Goal: Information Seeking & Learning: Learn about a topic

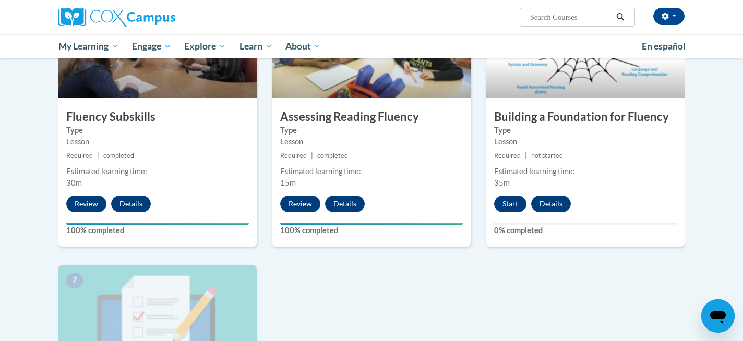
scroll to position [550, 0]
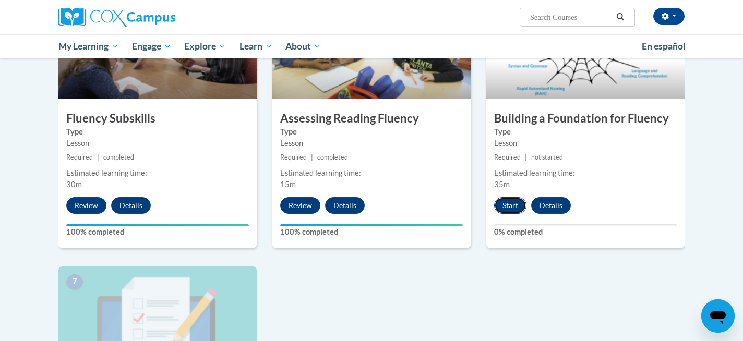
click at [518, 209] on button "Start" at bounding box center [510, 205] width 32 height 17
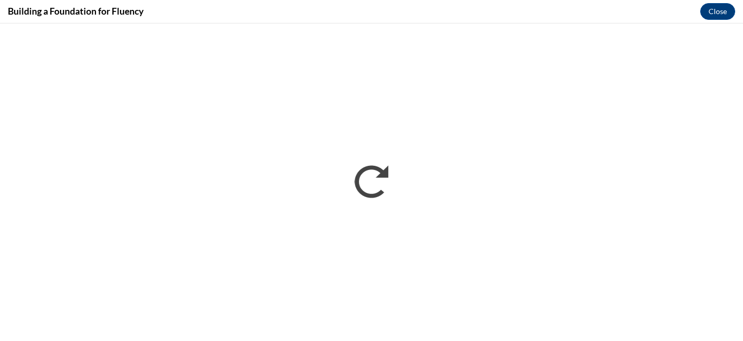
scroll to position [0, 0]
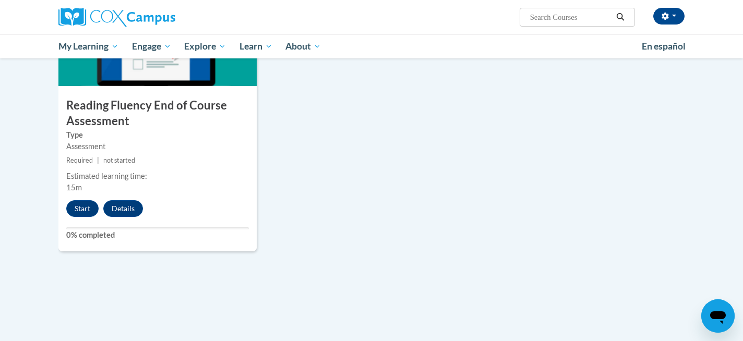
scroll to position [823, 0]
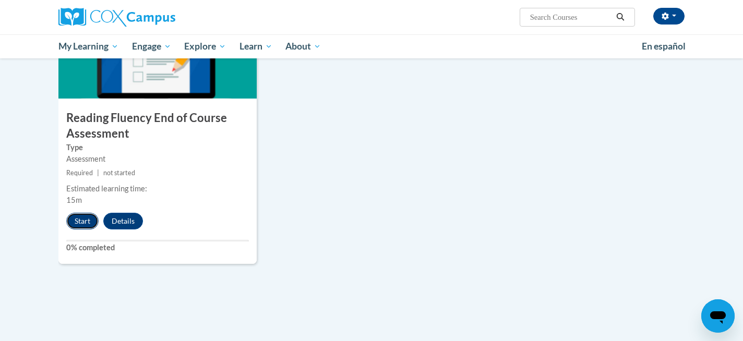
click at [77, 221] on button "Start" at bounding box center [82, 221] width 32 height 17
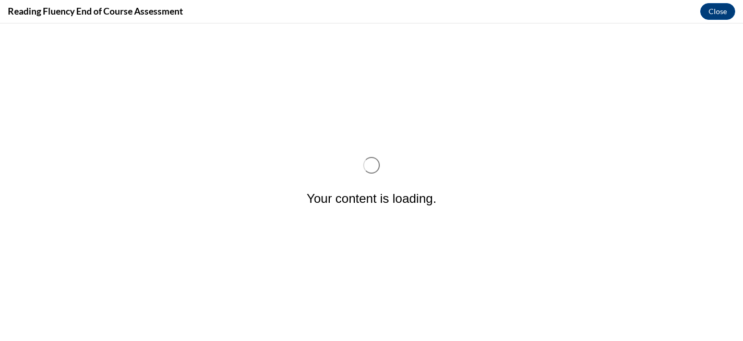
scroll to position [0, 0]
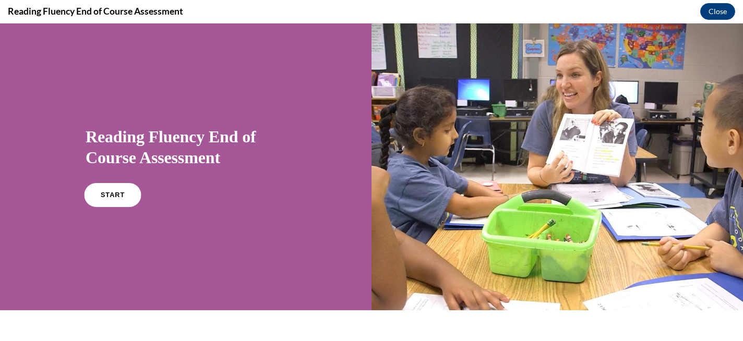
click at [108, 196] on span "START" at bounding box center [113, 196] width 24 height 8
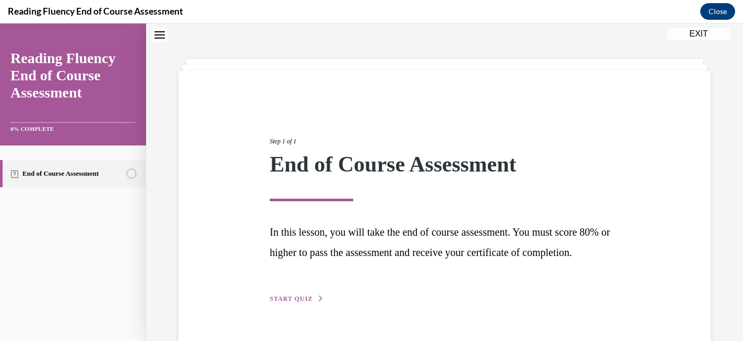
scroll to position [78, 0]
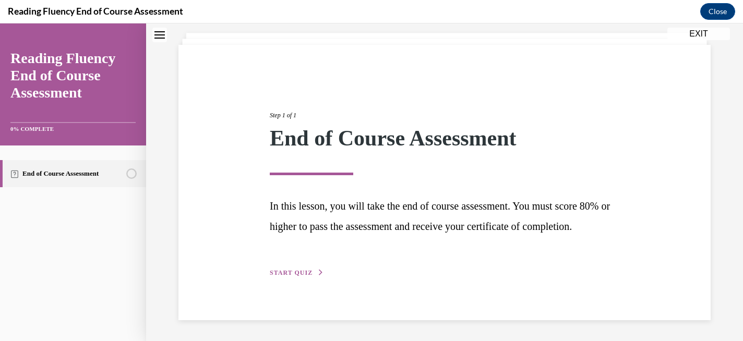
click at [288, 267] on div "Step 1 of 1 End of Course Assessment In this lesson, you will take the end of c…" at bounding box center [444, 183] width 365 height 192
click at [288, 271] on span "START QUIZ" at bounding box center [291, 272] width 43 height 7
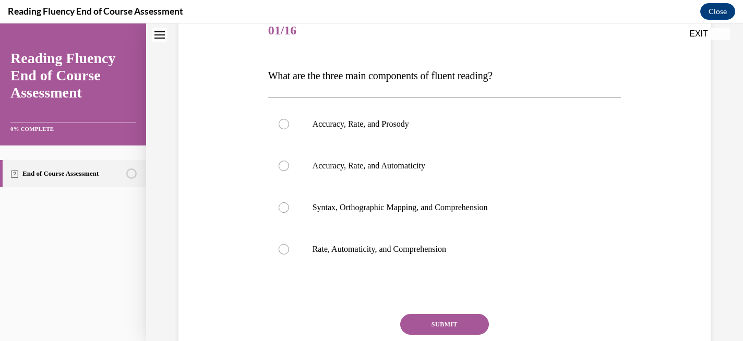
scroll to position [137, 0]
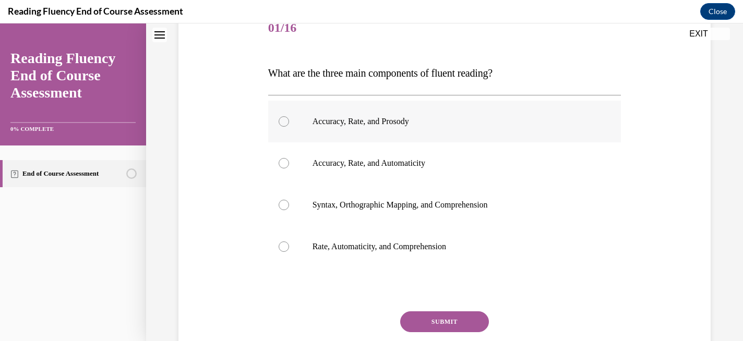
click at [288, 120] on div at bounding box center [284, 121] width 10 height 10
click at [288, 120] on input "Accuracy, Rate, and Prosody" at bounding box center [284, 121] width 10 height 10
radio input "true"
click at [432, 315] on button "SUBMIT" at bounding box center [444, 322] width 89 height 21
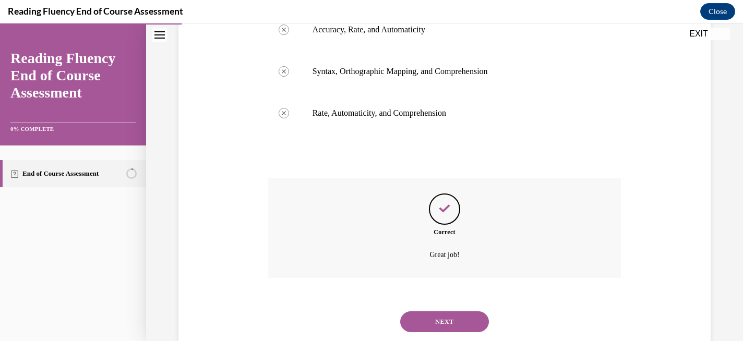
scroll to position [299, 0]
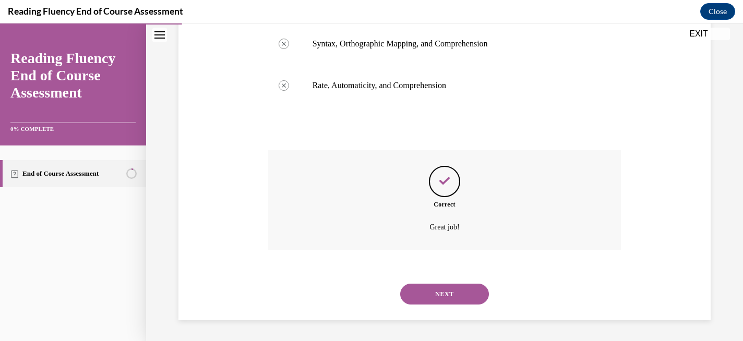
click at [447, 290] on button "NEXT" at bounding box center [444, 294] width 89 height 21
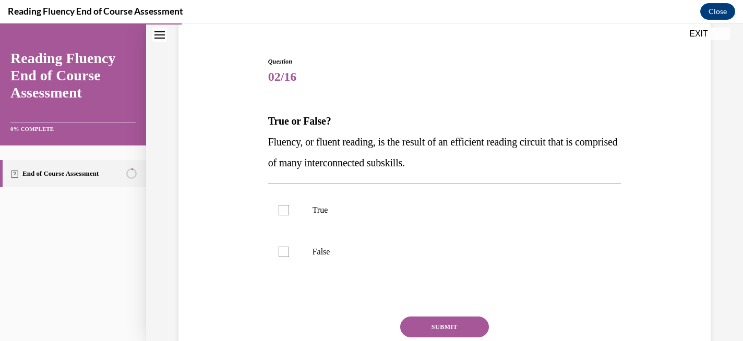
scroll to position [89, 0]
click at [280, 209] on div at bounding box center [284, 209] width 10 height 10
click at [280, 209] on input "True" at bounding box center [284, 209] width 10 height 10
checkbox input "true"
click at [437, 325] on button "SUBMIT" at bounding box center [444, 326] width 89 height 21
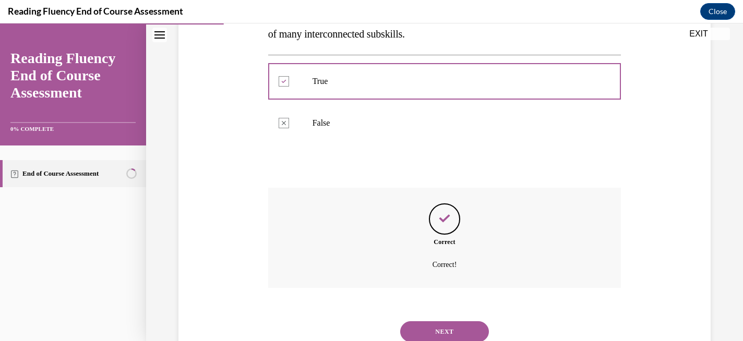
scroll to position [255, 0]
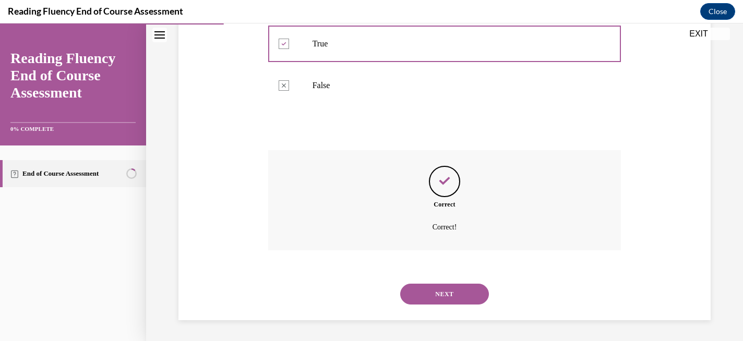
click at [444, 290] on button "NEXT" at bounding box center [444, 294] width 89 height 21
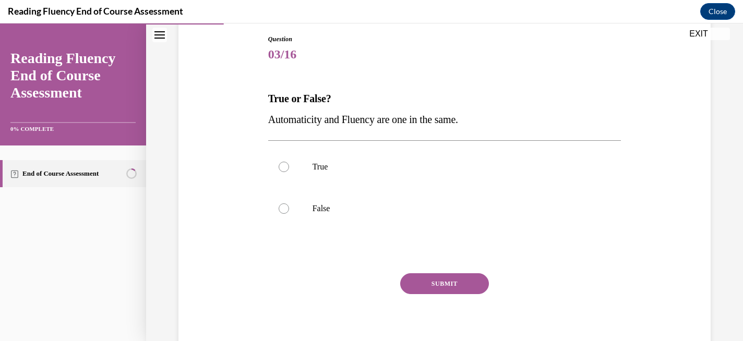
scroll to position [108, 0]
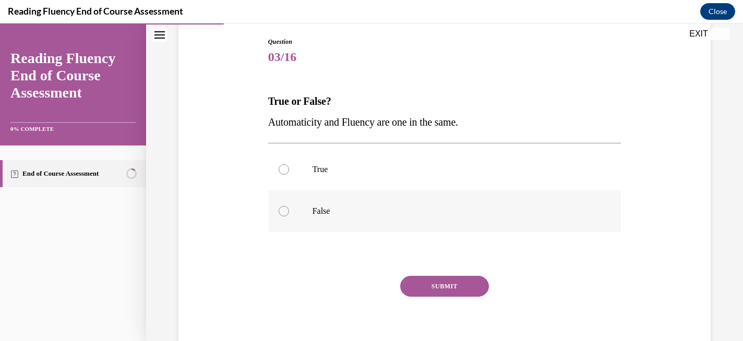
click at [284, 213] on div at bounding box center [284, 211] width 10 height 10
click at [284, 213] on input "False" at bounding box center [284, 211] width 10 height 10
radio input "true"
click at [442, 286] on button "SUBMIT" at bounding box center [444, 286] width 89 height 21
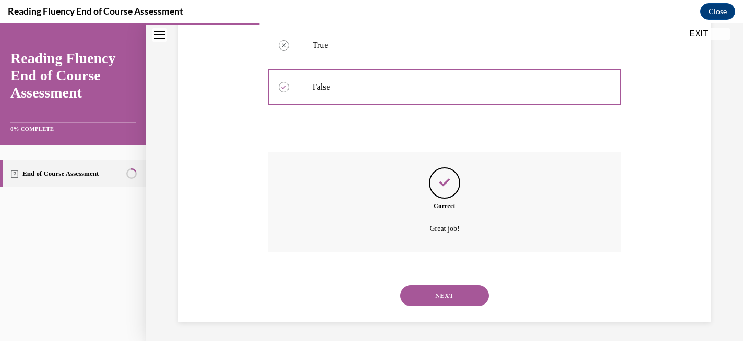
scroll to position [234, 0]
click at [445, 293] on button "NEXT" at bounding box center [444, 294] width 89 height 21
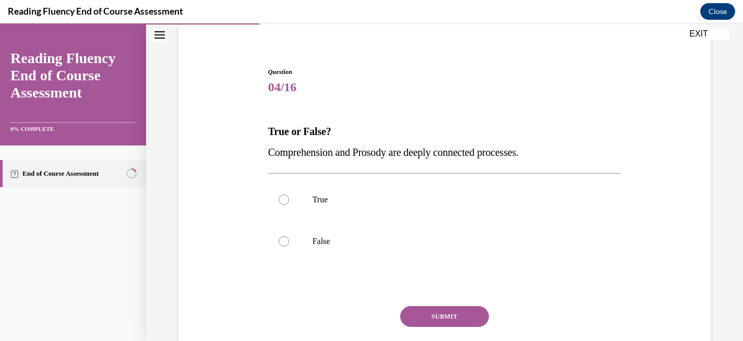
scroll to position [62, 0]
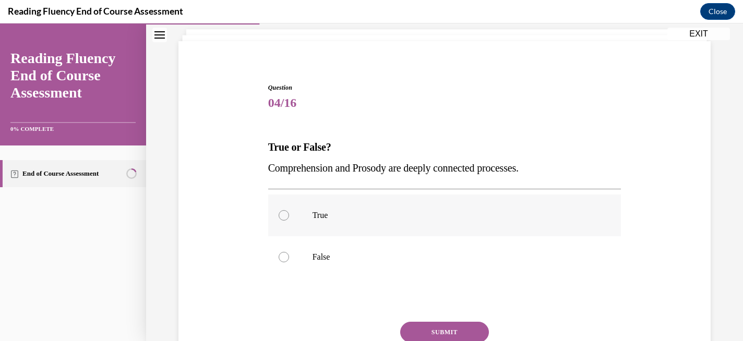
click at [281, 215] on div at bounding box center [284, 215] width 10 height 10
click at [281, 215] on input "True" at bounding box center [284, 215] width 10 height 10
radio input "true"
click at [457, 330] on button "SUBMIT" at bounding box center [444, 332] width 89 height 21
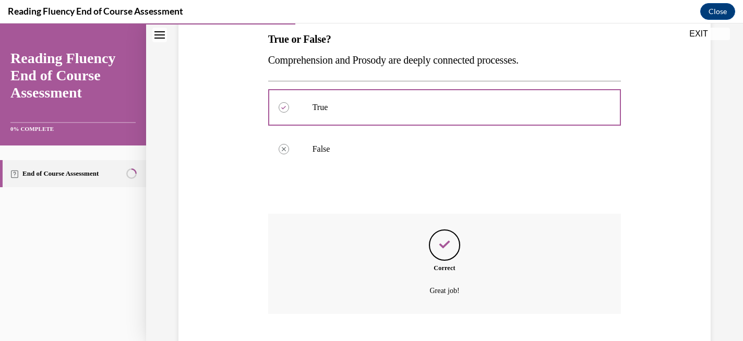
scroll to position [234, 0]
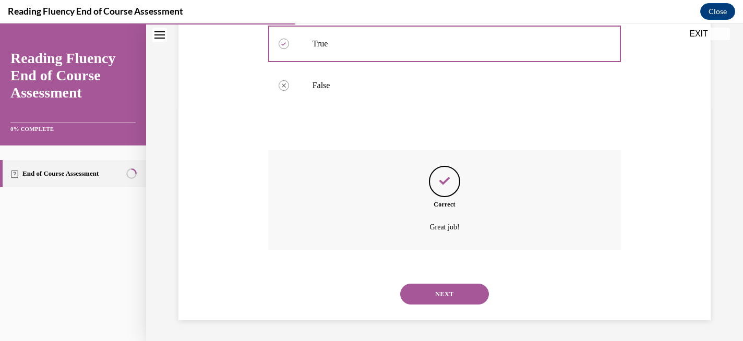
click at [428, 293] on button "NEXT" at bounding box center [444, 294] width 89 height 21
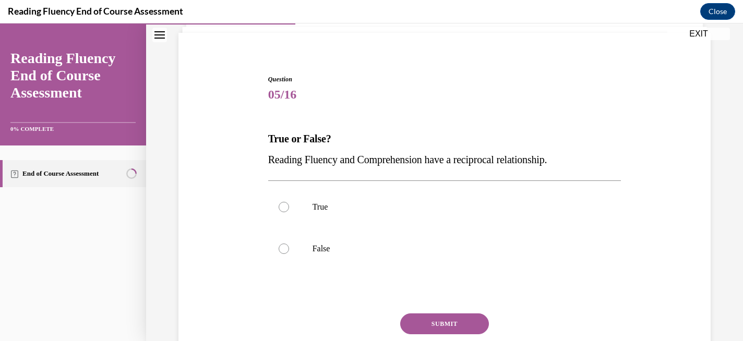
scroll to position [91, 0]
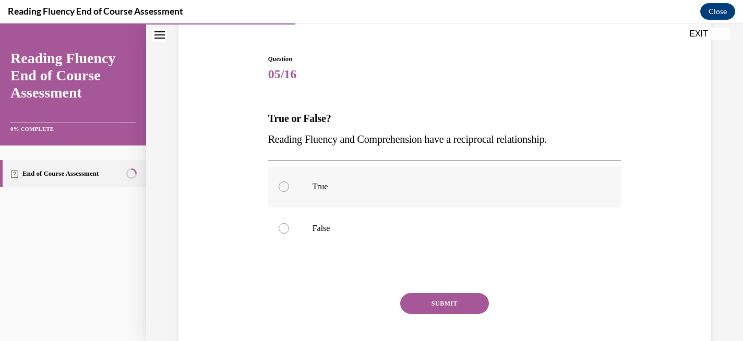
click at [285, 188] on div at bounding box center [284, 187] width 10 height 10
click at [285, 188] on input "True" at bounding box center [284, 187] width 10 height 10
radio input "true"
click at [419, 302] on button "SUBMIT" at bounding box center [444, 303] width 89 height 21
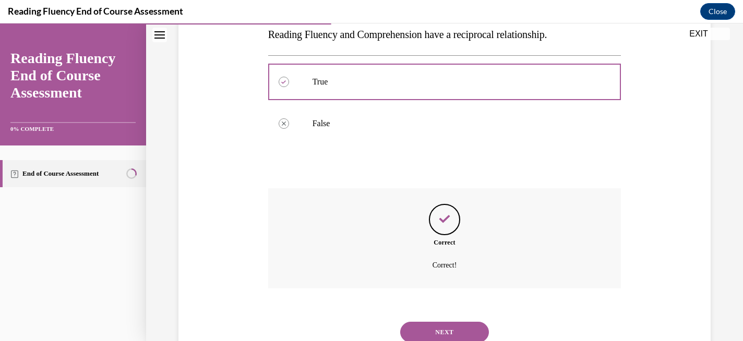
scroll to position [234, 0]
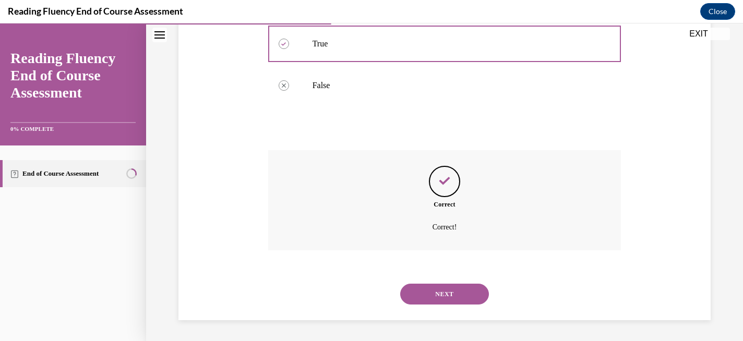
click at [445, 293] on button "NEXT" at bounding box center [444, 294] width 89 height 21
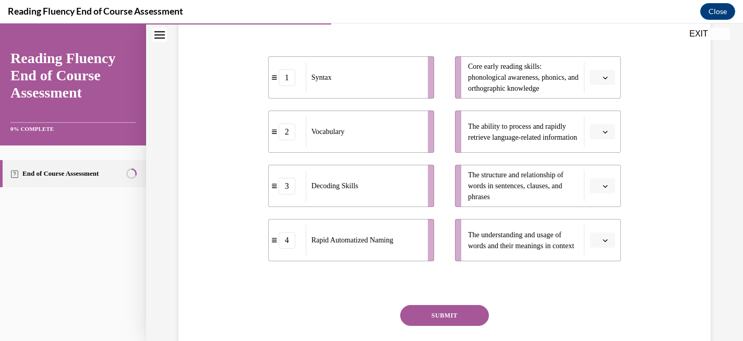
scroll to position [200, 0]
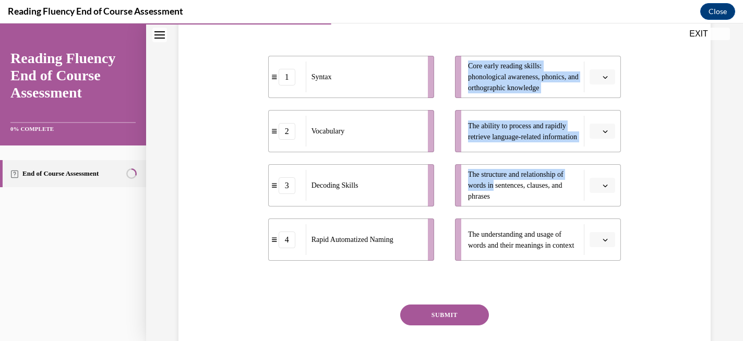
drag, startPoint x: 496, startPoint y: 208, endPoint x: 440, endPoint y: 104, distance: 118.4
click at [440, 104] on div "1 Syntax 2 Vocabulary 3 Decoding Skills 4 Rapid Automatized Naming Core early r…" at bounding box center [444, 148] width 353 height 226
drag, startPoint x: 604, startPoint y: 206, endPoint x: 413, endPoint y: 94, distance: 221.3
click at [413, 94] on div "1 Syntax 2 Vocabulary 3 Decoding Skills 4 Rapid Automatized Naming Core early r…" at bounding box center [444, 148] width 353 height 226
click at [602, 189] on span "button" at bounding box center [605, 185] width 7 height 7
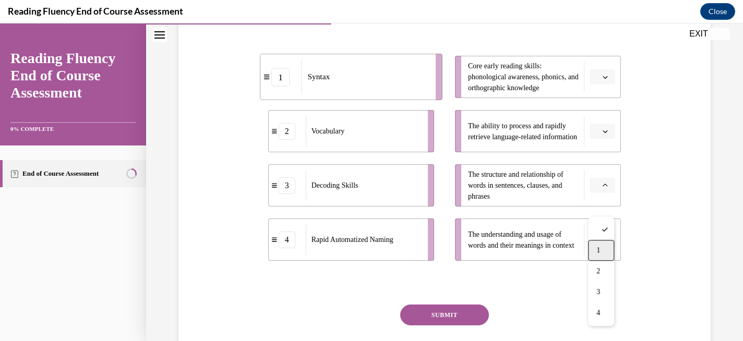
click at [599, 254] on span "1" at bounding box center [599, 250] width 4 height 8
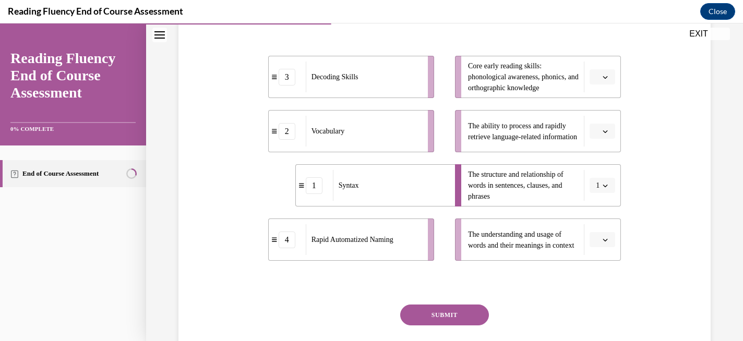
click at [609, 139] on button "button" at bounding box center [603, 132] width 26 height 16
click at [606, 259] on div "4" at bounding box center [601, 258] width 26 height 21
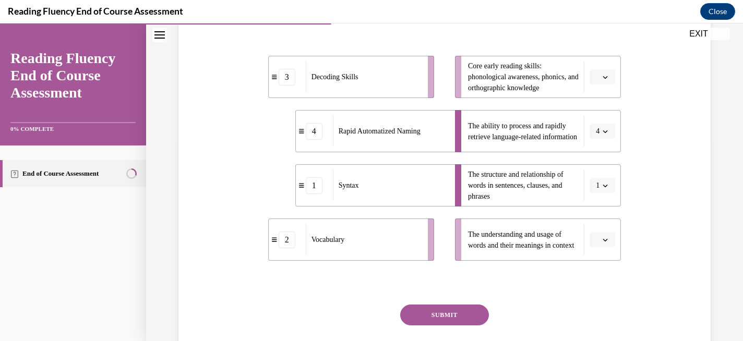
click at [603, 79] on icon "button" at bounding box center [605, 77] width 5 height 3
click at [600, 180] on span "3" at bounding box center [599, 184] width 4 height 8
click at [608, 244] on span "button" at bounding box center [605, 239] width 7 height 7
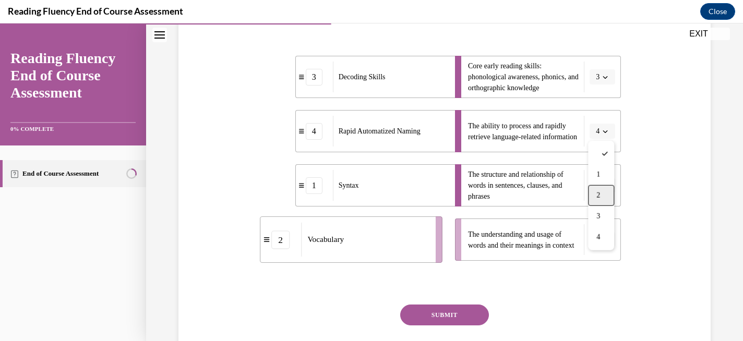
click at [600, 197] on span "2" at bounding box center [599, 196] width 4 height 8
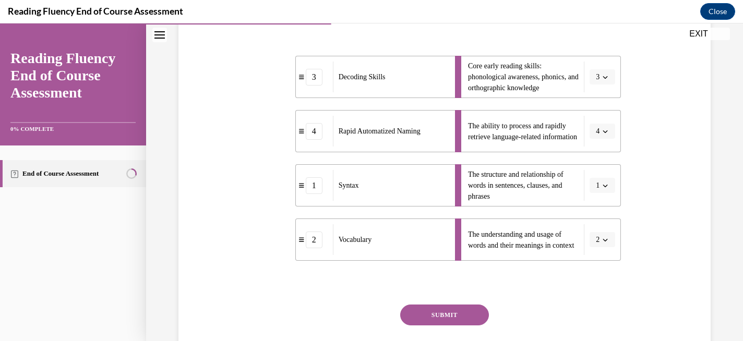
scroll to position [259, 0]
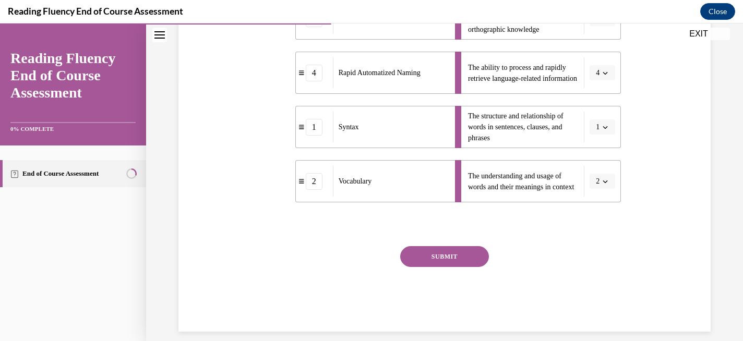
click at [450, 267] on button "SUBMIT" at bounding box center [444, 256] width 89 height 21
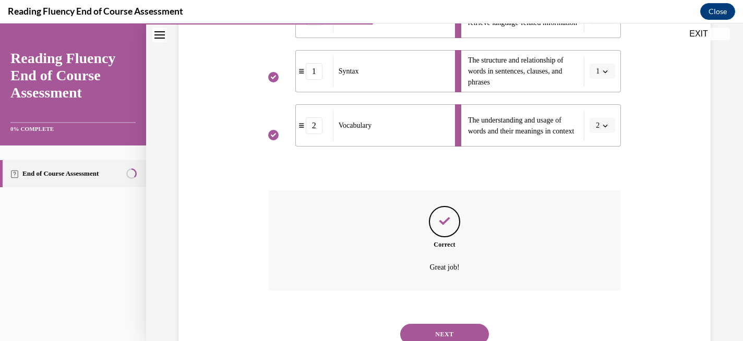
scroll to position [376, 0]
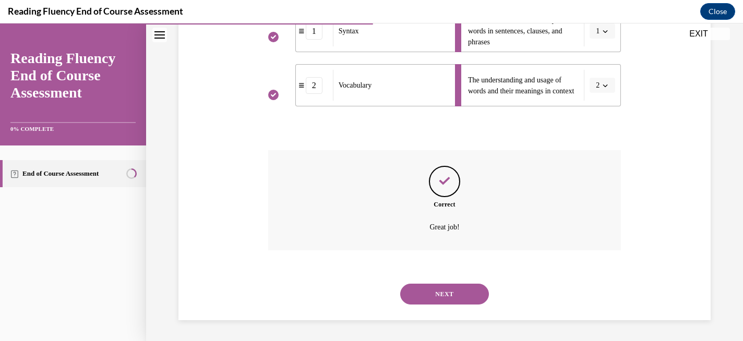
click at [443, 295] on button "NEXT" at bounding box center [444, 294] width 89 height 21
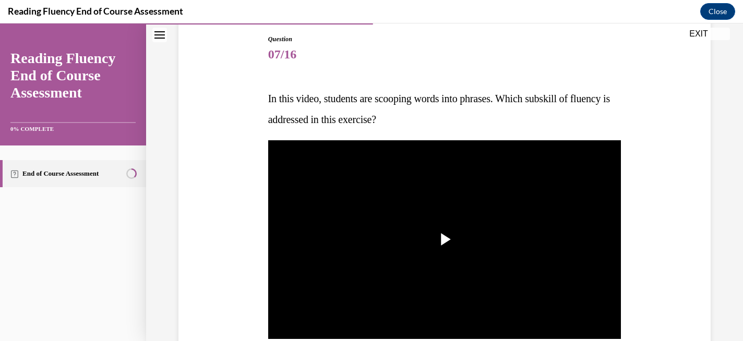
scroll to position [143, 0]
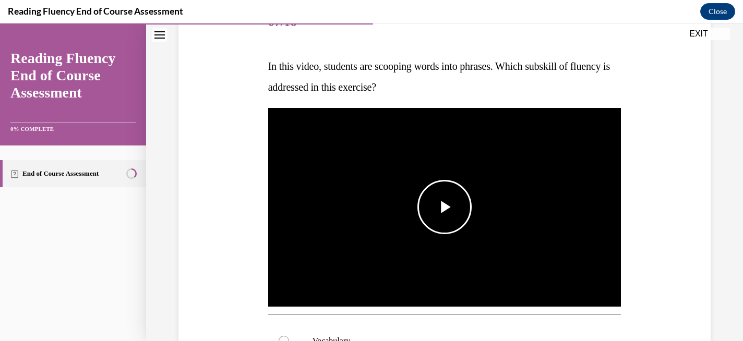
click at [445, 207] on span "Video player" at bounding box center [445, 207] width 0 height 0
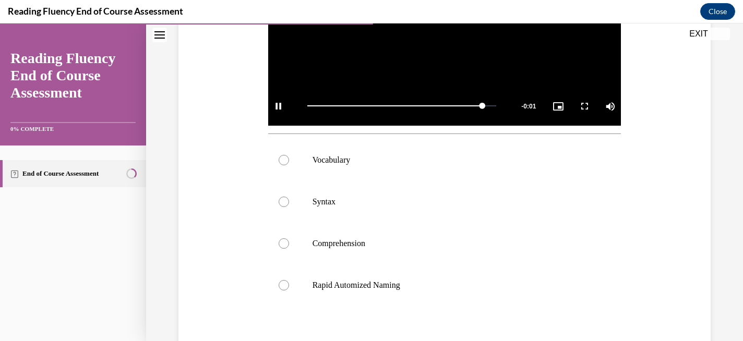
scroll to position [335, 0]
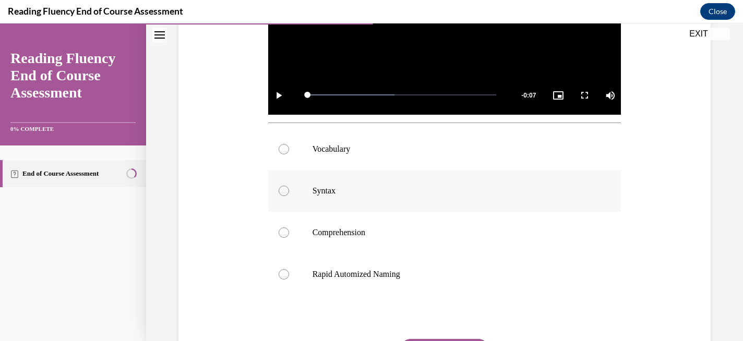
click at [286, 189] on div at bounding box center [284, 191] width 10 height 10
click at [286, 189] on input "Syntax" at bounding box center [284, 191] width 10 height 10
radio input "true"
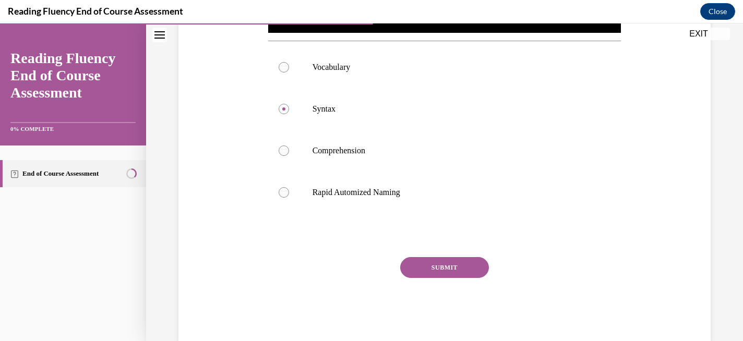
click at [430, 266] on button "SUBMIT" at bounding box center [444, 267] width 89 height 21
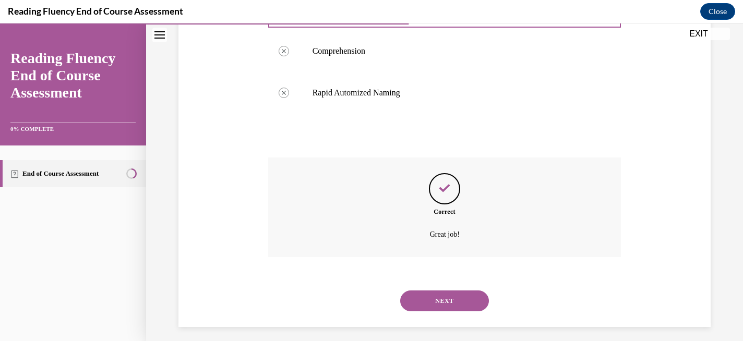
scroll to position [524, 0]
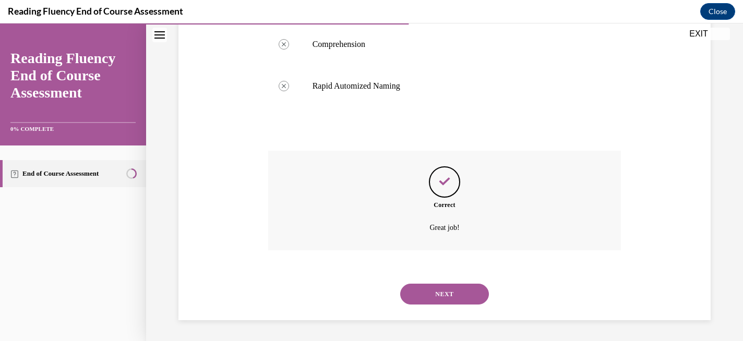
click at [440, 288] on button "NEXT" at bounding box center [444, 294] width 89 height 21
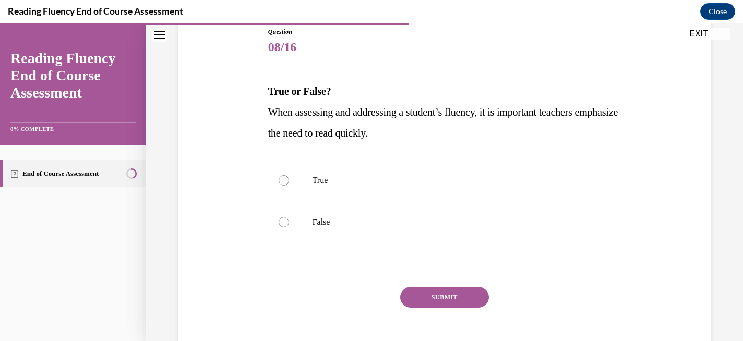
scroll to position [122, 0]
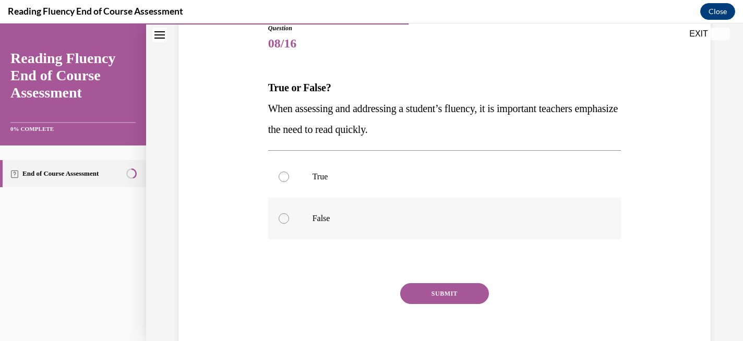
click at [281, 218] on div at bounding box center [284, 218] width 10 height 10
click at [281, 218] on input "False" at bounding box center [284, 218] width 10 height 10
radio input "true"
click at [436, 292] on button "SUBMIT" at bounding box center [444, 293] width 89 height 21
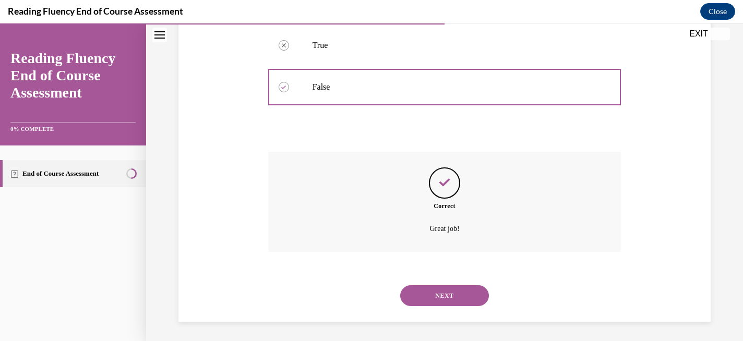
scroll to position [255, 0]
click at [441, 294] on button "NEXT" at bounding box center [444, 294] width 89 height 21
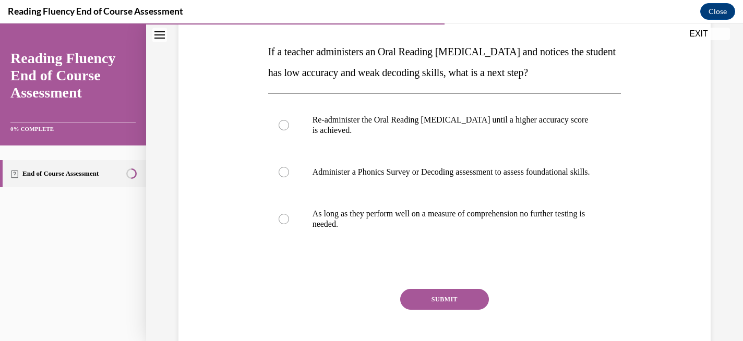
scroll to position [159, 0]
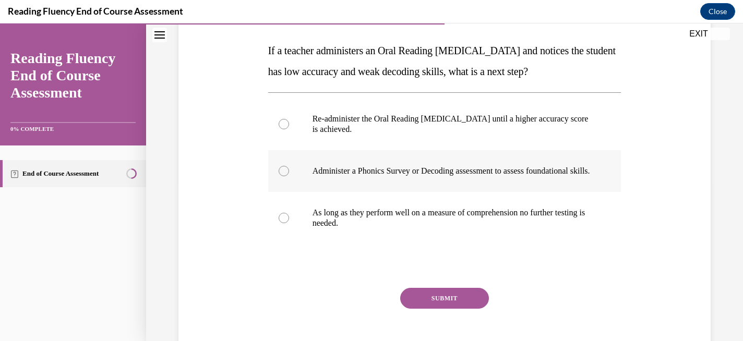
click at [287, 176] on div at bounding box center [284, 171] width 10 height 10
click at [287, 176] on input "Administer a Phonics Survey or Decoding assessment to assess foundational skill…" at bounding box center [284, 171] width 10 height 10
radio input "true"
click at [429, 308] on button "SUBMIT" at bounding box center [444, 298] width 89 height 21
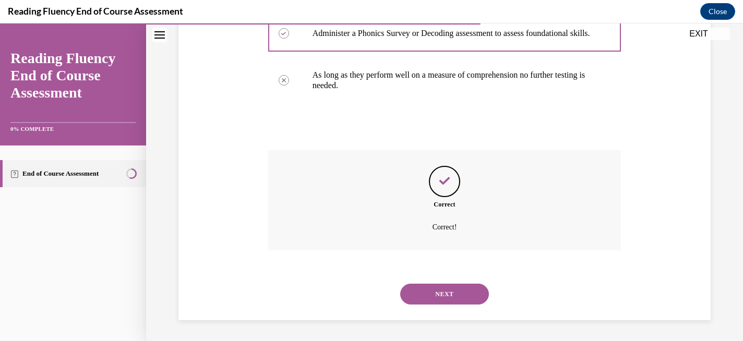
scroll to position [307, 0]
click at [435, 292] on button "NEXT" at bounding box center [444, 294] width 89 height 21
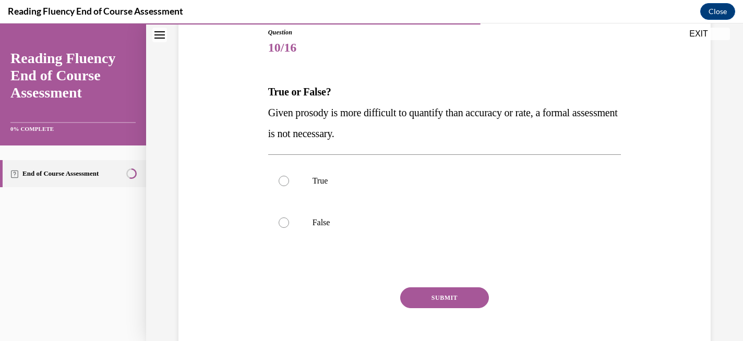
scroll to position [119, 0]
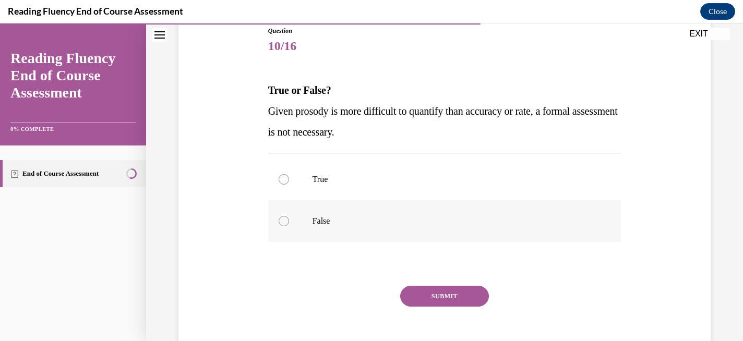
click at [287, 221] on div at bounding box center [284, 221] width 10 height 10
click at [287, 221] on input "False" at bounding box center [284, 221] width 10 height 10
radio input "true"
click at [420, 296] on button "SUBMIT" at bounding box center [444, 296] width 89 height 21
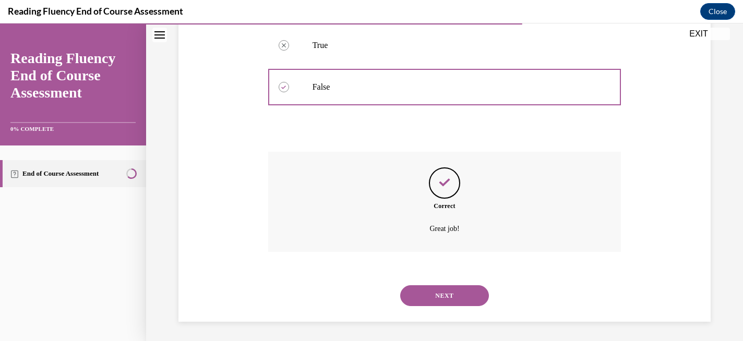
scroll to position [255, 0]
click at [442, 291] on button "NEXT" at bounding box center [444, 294] width 89 height 21
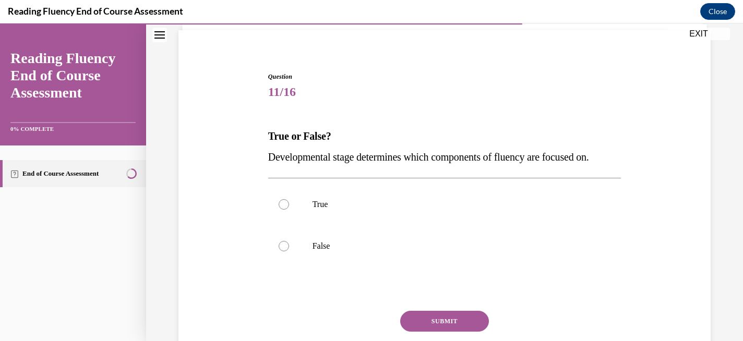
scroll to position [75, 0]
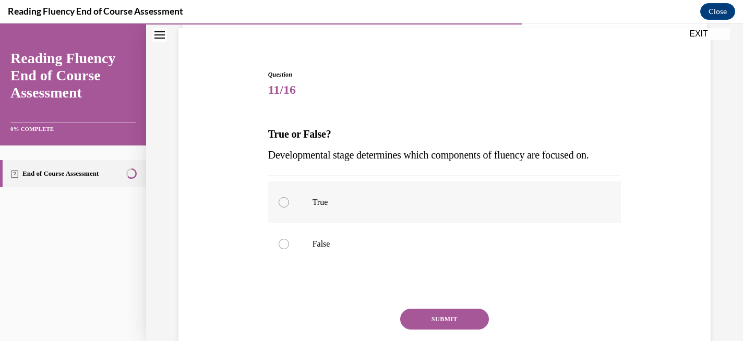
click at [282, 202] on div at bounding box center [284, 202] width 10 height 10
click at [282, 202] on input "True" at bounding box center [284, 202] width 10 height 10
radio input "true"
click at [440, 317] on button "SUBMIT" at bounding box center [444, 319] width 89 height 21
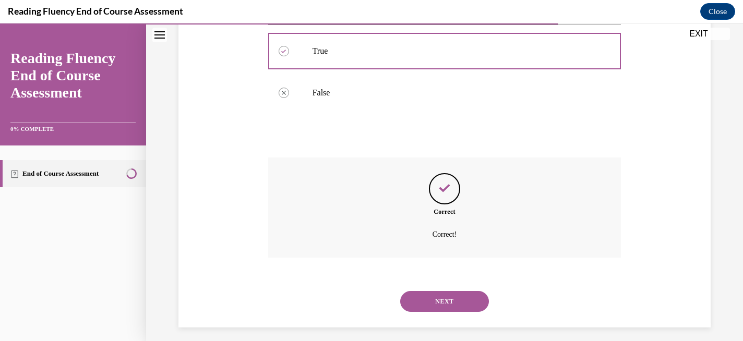
scroll to position [234, 0]
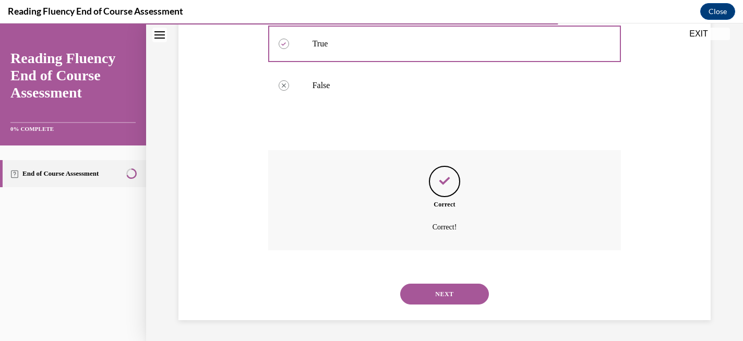
click at [436, 297] on button "NEXT" at bounding box center [444, 294] width 89 height 21
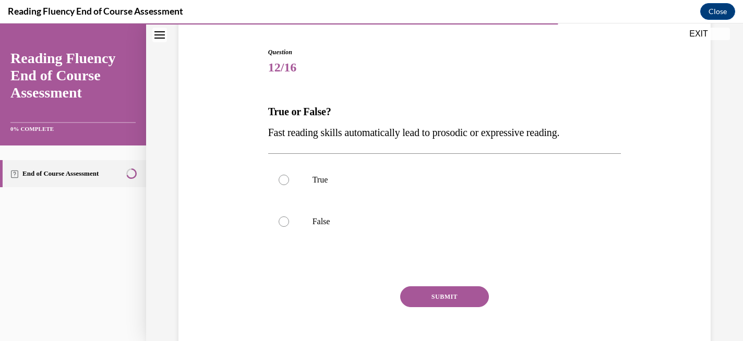
scroll to position [96, 0]
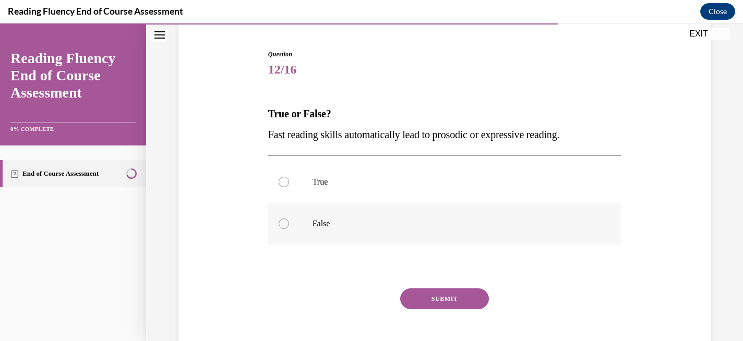
click at [283, 226] on div at bounding box center [284, 224] width 10 height 10
click at [283, 226] on input "False" at bounding box center [284, 224] width 10 height 10
radio input "true"
click at [431, 298] on button "SUBMIT" at bounding box center [444, 299] width 89 height 21
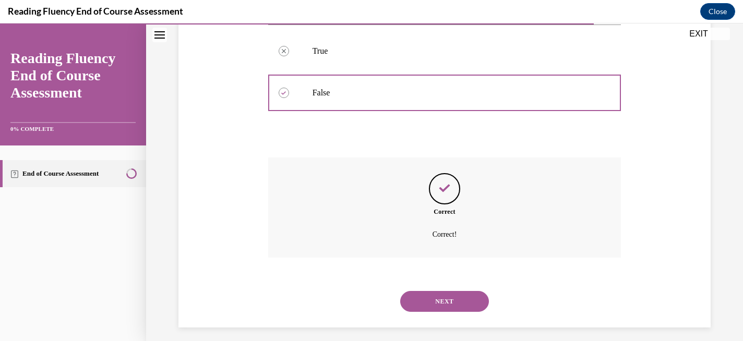
scroll to position [234, 0]
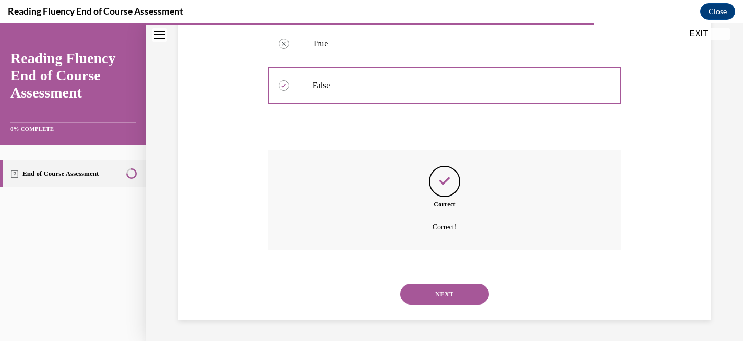
click at [442, 284] on button "NEXT" at bounding box center [444, 294] width 89 height 21
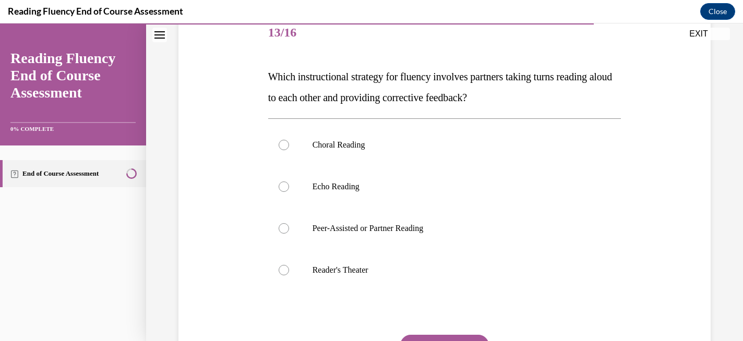
scroll to position [136, 0]
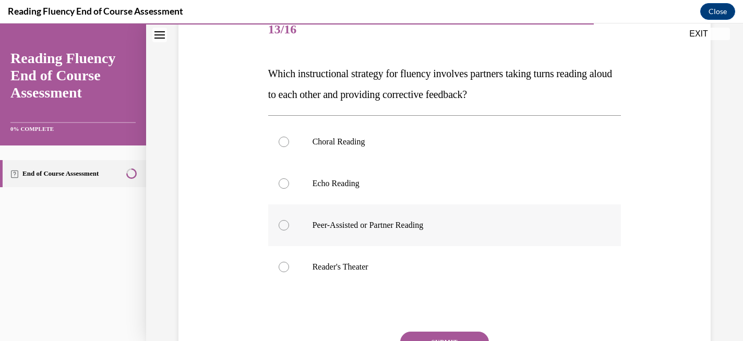
click at [282, 221] on div at bounding box center [284, 225] width 10 height 10
click at [282, 221] on input "Peer-Assisted or Partner Reading" at bounding box center [284, 225] width 10 height 10
radio input "true"
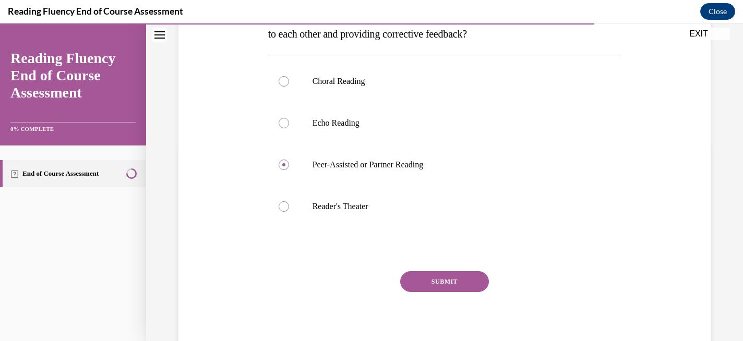
click at [437, 282] on button "SUBMIT" at bounding box center [444, 281] width 89 height 21
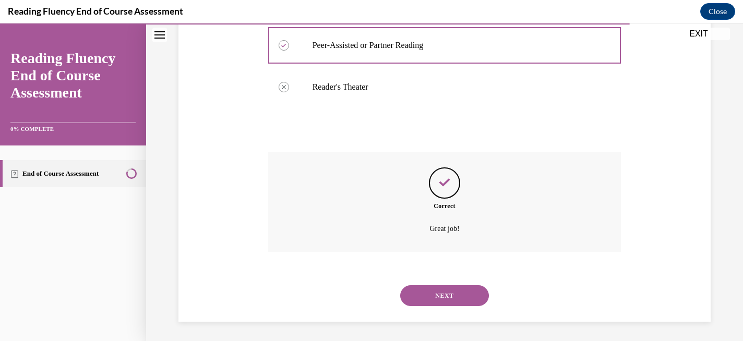
scroll to position [317, 0]
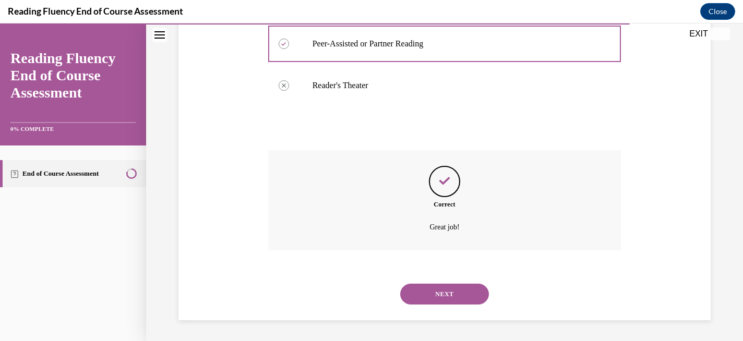
click at [449, 293] on button "NEXT" at bounding box center [444, 294] width 89 height 21
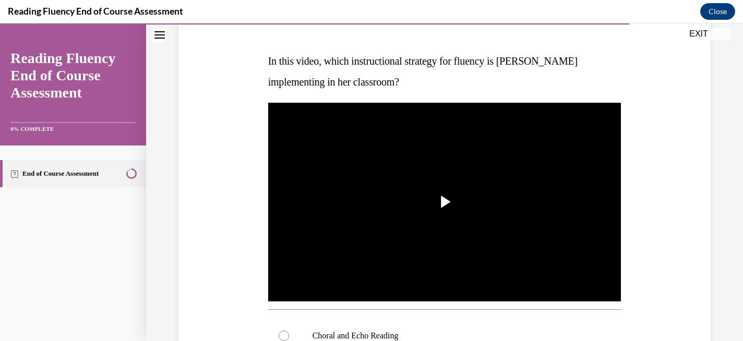
scroll to position [150, 0]
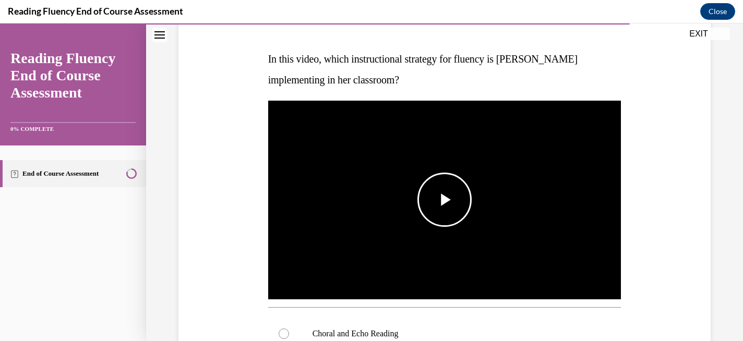
click at [445, 200] on span "Video player" at bounding box center [445, 200] width 0 height 0
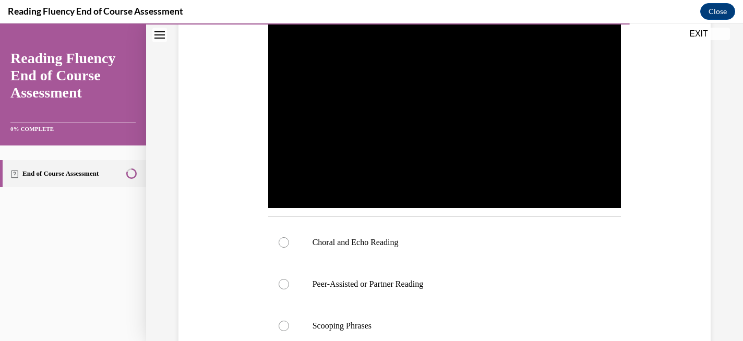
scroll to position [268, 0]
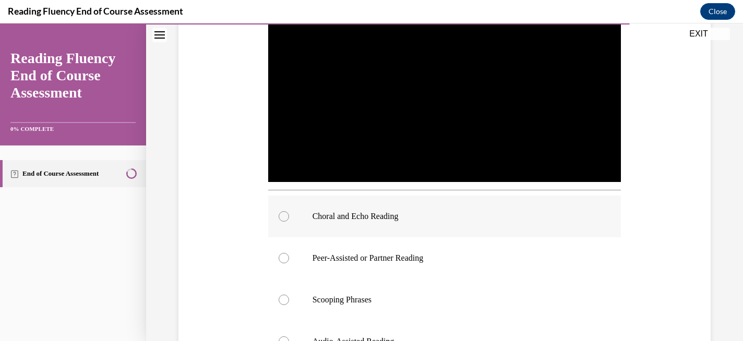
click at [288, 222] on label "Choral and Echo Reading" at bounding box center [444, 217] width 353 height 42
click at [288, 222] on input "Choral and Echo Reading" at bounding box center [284, 216] width 10 height 10
radio input "true"
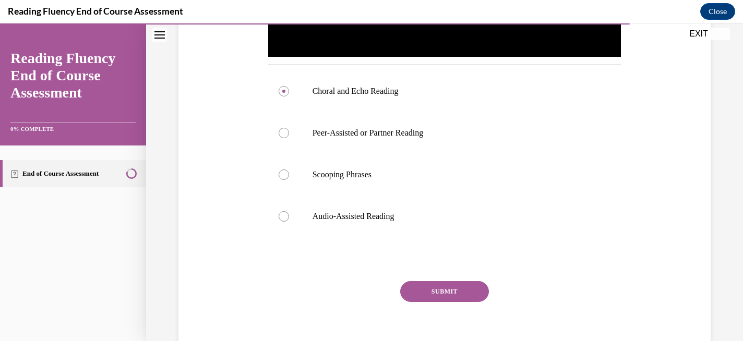
click at [449, 290] on button "SUBMIT" at bounding box center [444, 291] width 89 height 21
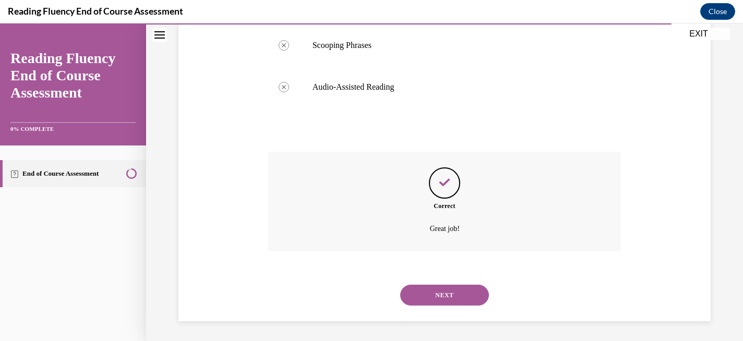
scroll to position [524, 0]
click at [452, 299] on button "NEXT" at bounding box center [444, 294] width 89 height 21
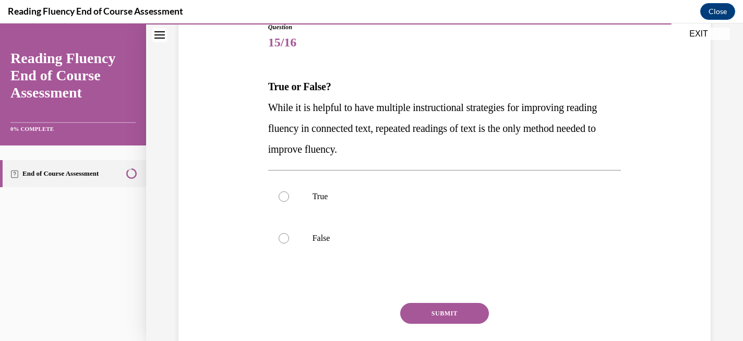
scroll to position [137, 0]
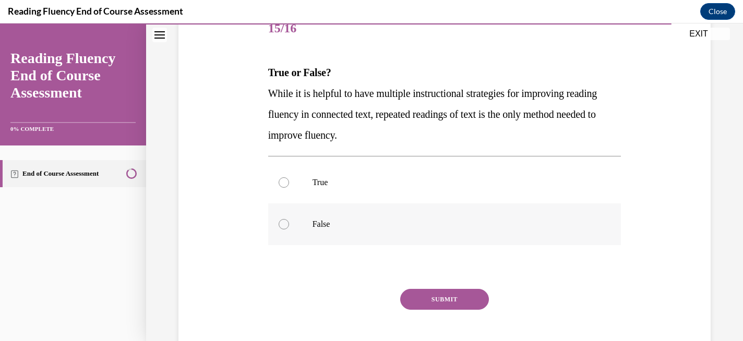
click at [278, 219] on label "False" at bounding box center [444, 225] width 353 height 42
click at [279, 219] on input "False" at bounding box center [284, 224] width 10 height 10
radio input "true"
click at [420, 300] on button "SUBMIT" at bounding box center [444, 299] width 89 height 21
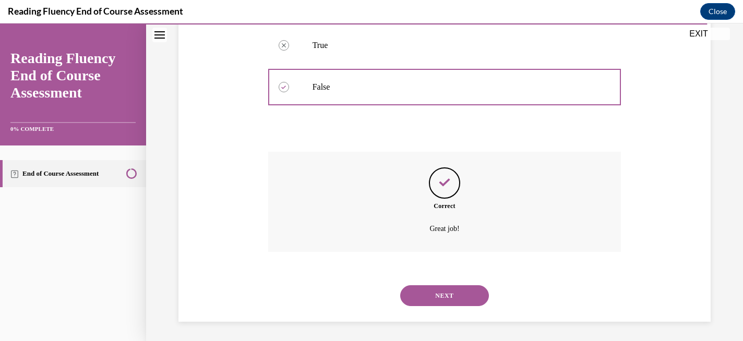
scroll to position [276, 0]
click at [452, 303] on button "NEXT" at bounding box center [444, 294] width 89 height 21
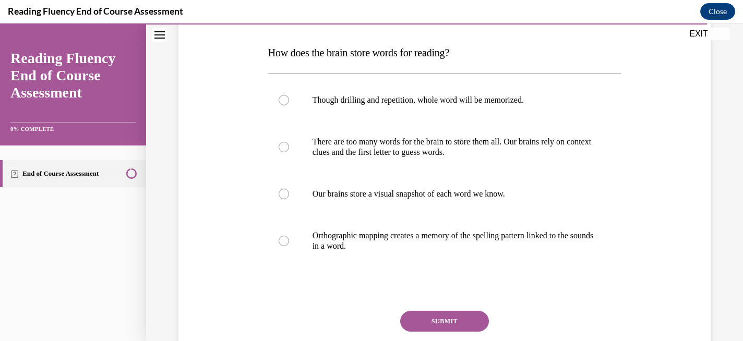
scroll to position [147, 0]
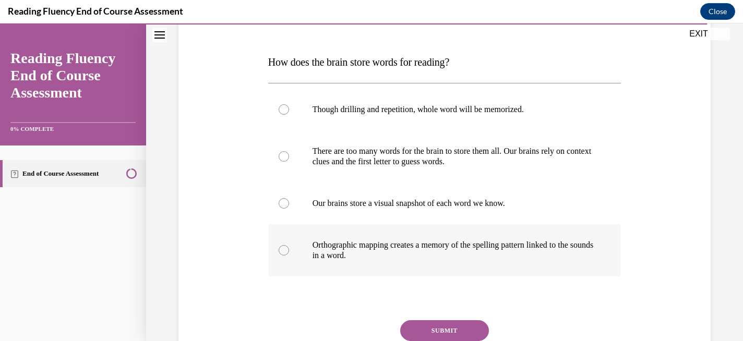
click at [279, 241] on label "Orthographic mapping creates a memory of the spelling pattern linked to the sou…" at bounding box center [444, 250] width 353 height 52
click at [279, 245] on input "Orthographic mapping creates a memory of the spelling pattern linked to the sou…" at bounding box center [284, 250] width 10 height 10
radio input "true"
click at [424, 331] on button "SUBMIT" at bounding box center [444, 331] width 89 height 21
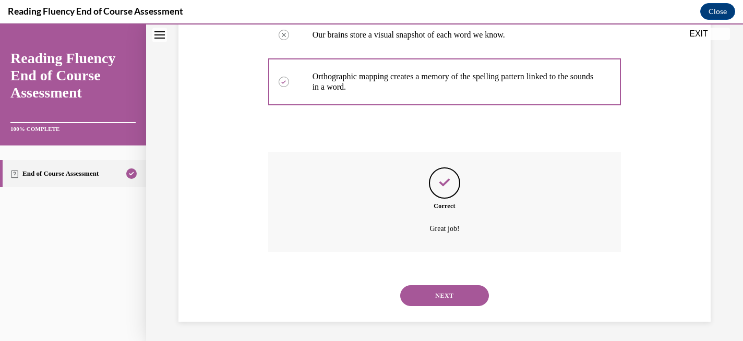
scroll to position [317, 0]
click at [442, 287] on button "NEXT" at bounding box center [444, 294] width 89 height 21
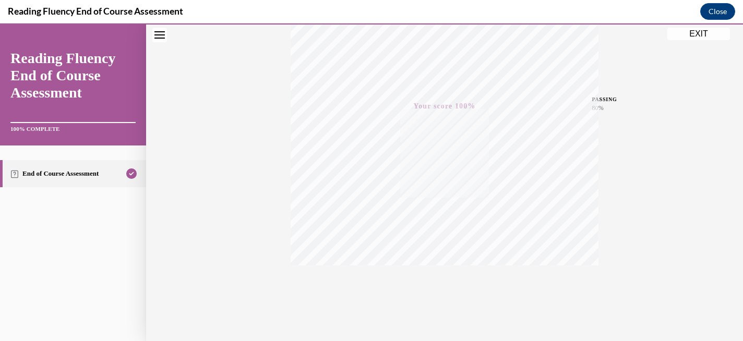
scroll to position [217, 0]
click at [699, 33] on button "EXIT" at bounding box center [699, 34] width 63 height 13
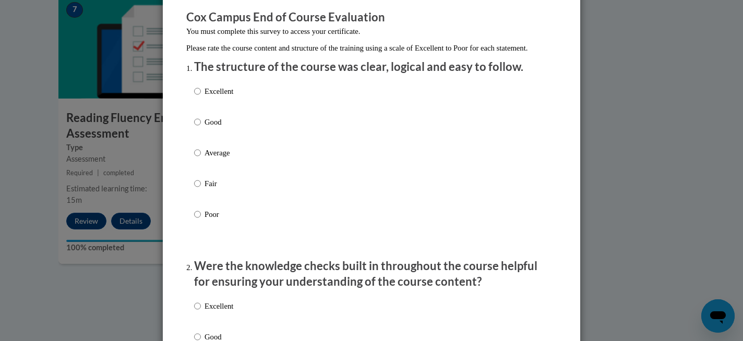
scroll to position [88, 0]
click at [199, 127] on input "Good" at bounding box center [197, 120] width 7 height 11
radio input "true"
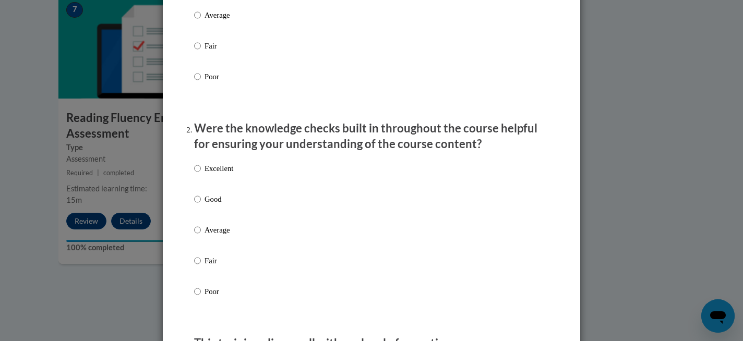
scroll to position [233, 0]
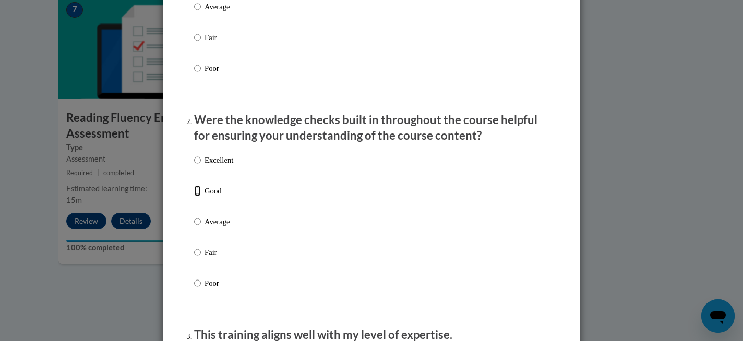
click at [199, 197] on input "Good" at bounding box center [197, 190] width 7 height 11
radio input "true"
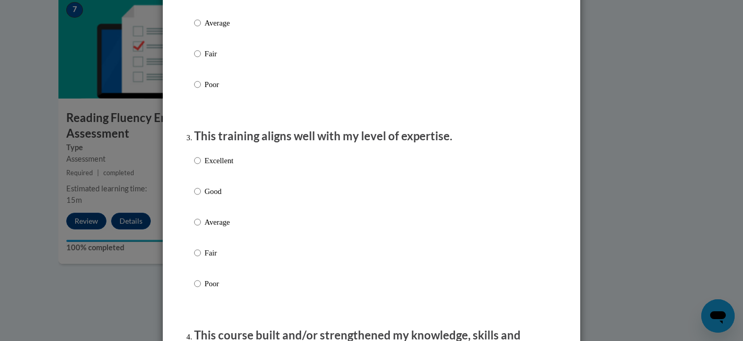
scroll to position [435, 0]
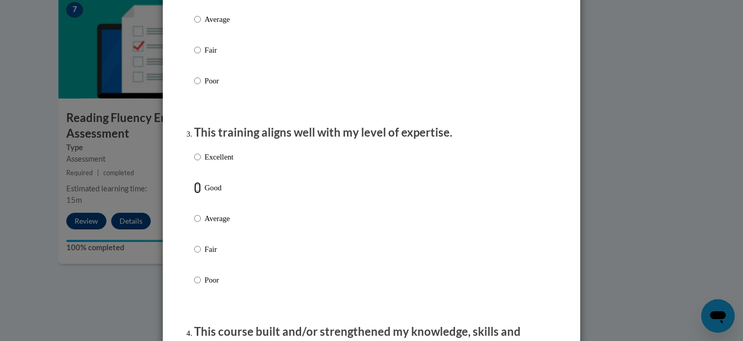
click at [198, 194] on input "Good" at bounding box center [197, 187] width 7 height 11
radio input "true"
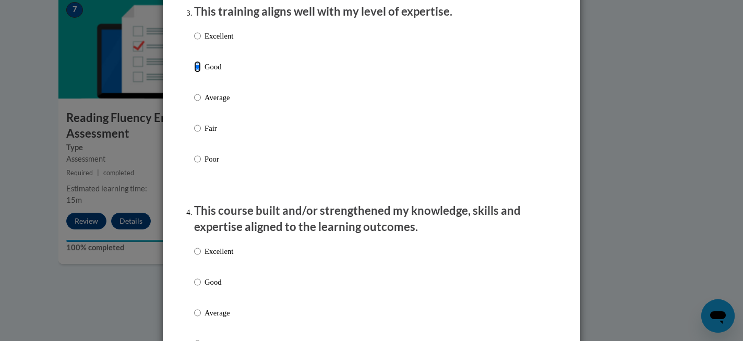
scroll to position [588, 0]
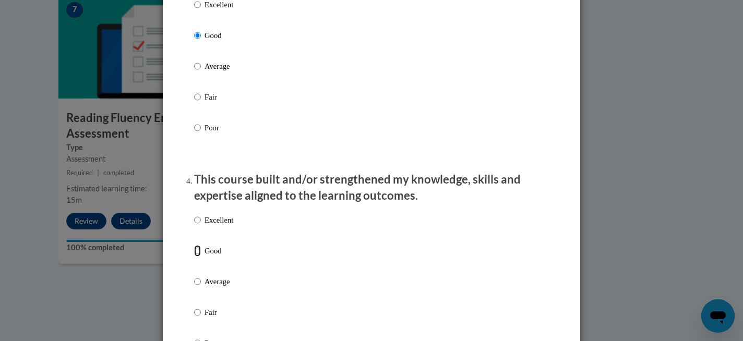
click at [200, 257] on input "Good" at bounding box center [197, 250] width 7 height 11
radio input "true"
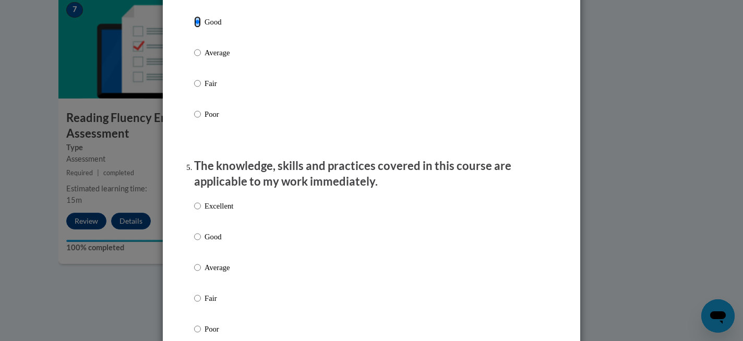
scroll to position [820, 0]
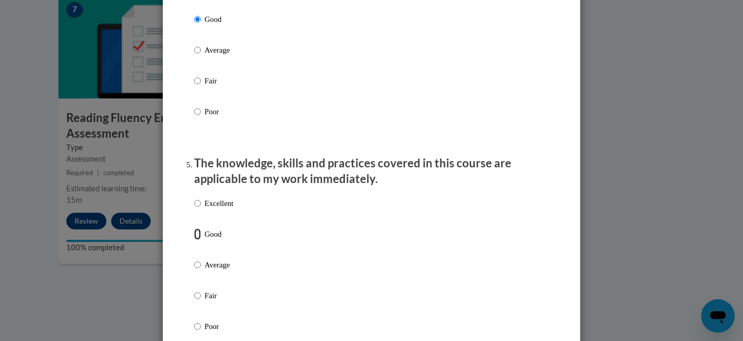
click at [198, 240] on input "Good" at bounding box center [197, 234] width 7 height 11
radio input "true"
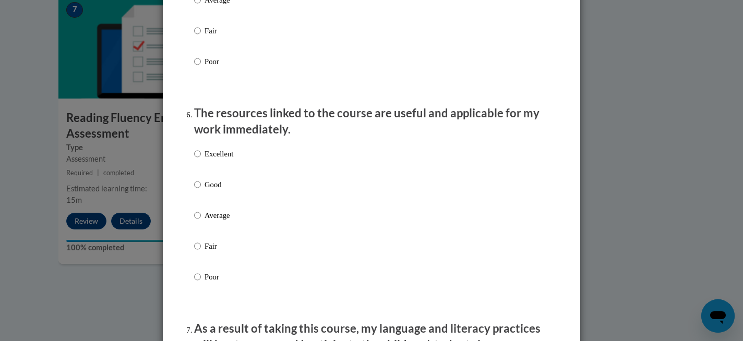
scroll to position [1102, 0]
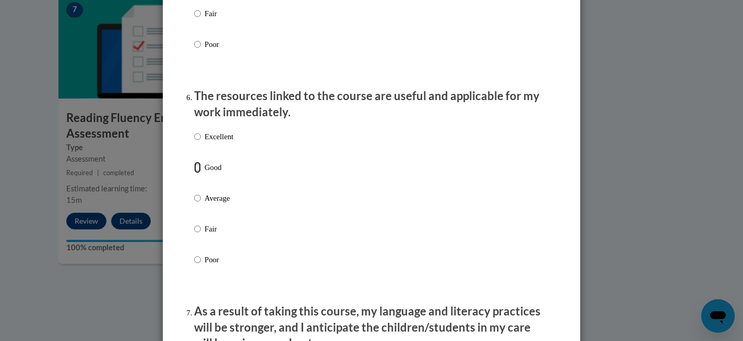
click at [198, 173] on input "Good" at bounding box center [197, 167] width 7 height 11
radio input "true"
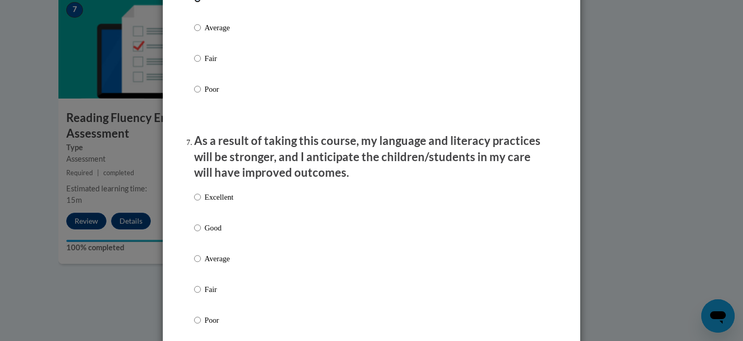
scroll to position [1277, 0]
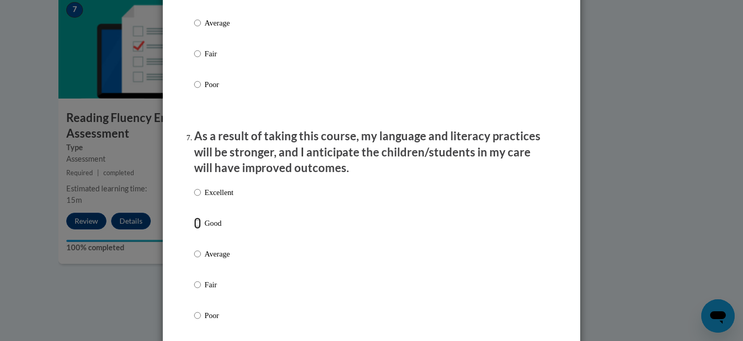
click at [199, 229] on input "Good" at bounding box center [197, 223] width 7 height 11
radio input "true"
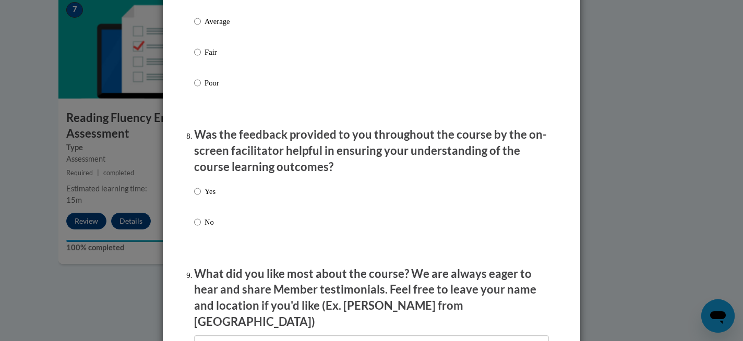
scroll to position [1526, 0]
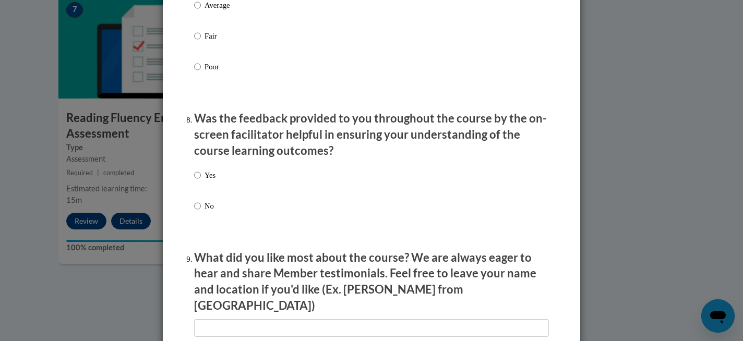
click at [194, 196] on label "Yes" at bounding box center [204, 184] width 21 height 28
click at [194, 181] on input "Yes" at bounding box center [197, 175] width 7 height 11
radio input "true"
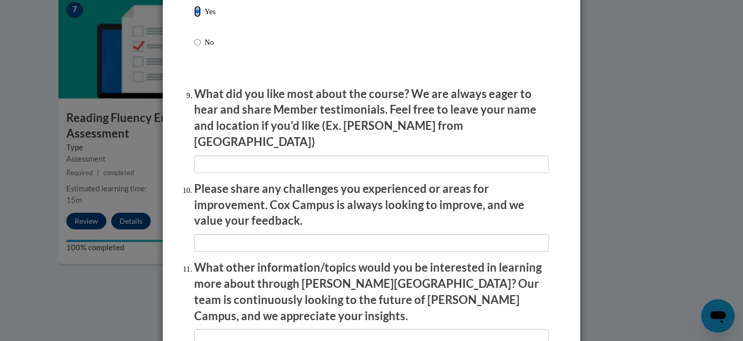
scroll to position [1830, 0]
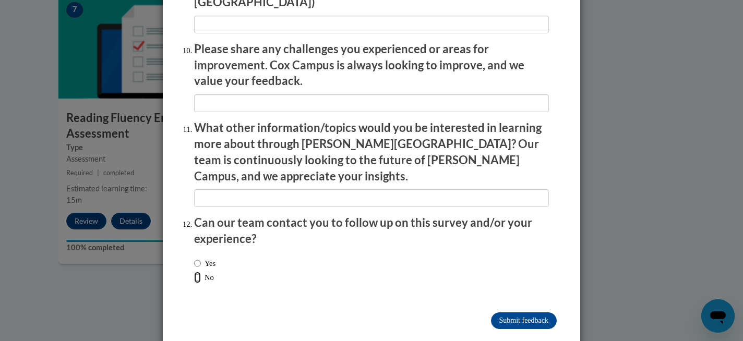
click at [196, 272] on input "No" at bounding box center [197, 277] width 7 height 11
radio input "true"
click at [511, 313] on input "Submit feedback" at bounding box center [524, 321] width 66 height 17
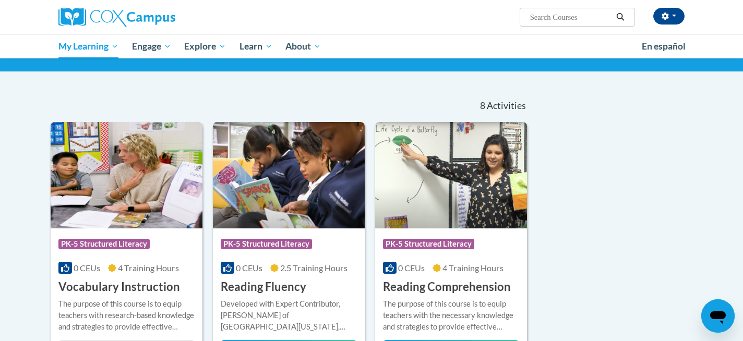
scroll to position [67, 0]
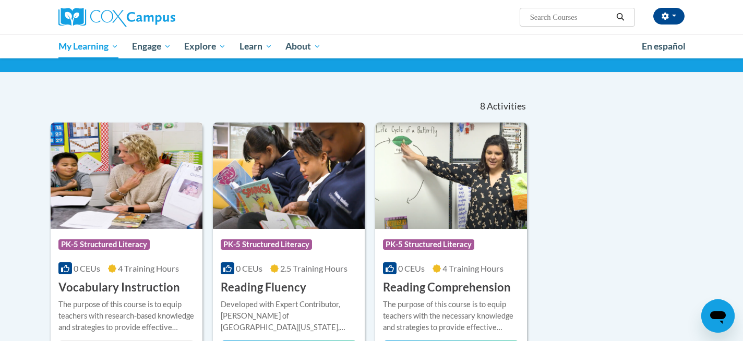
click at [129, 208] on img at bounding box center [127, 176] width 152 height 106
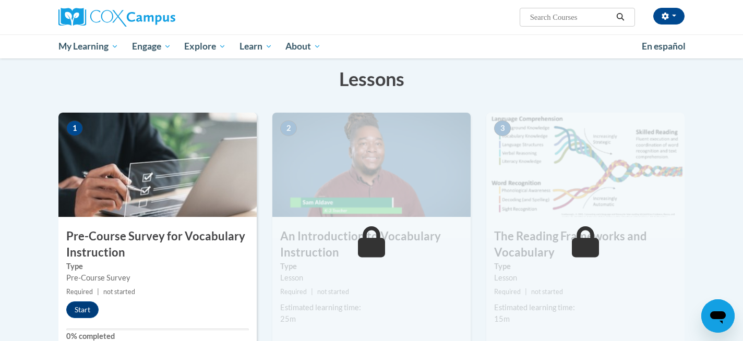
scroll to position [175, 0]
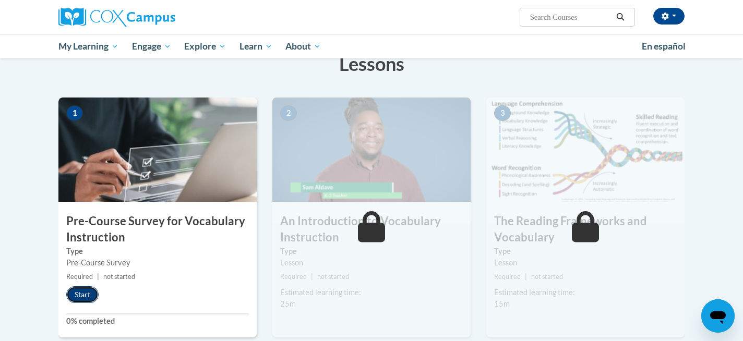
click at [83, 298] on button "Start" at bounding box center [82, 295] width 32 height 17
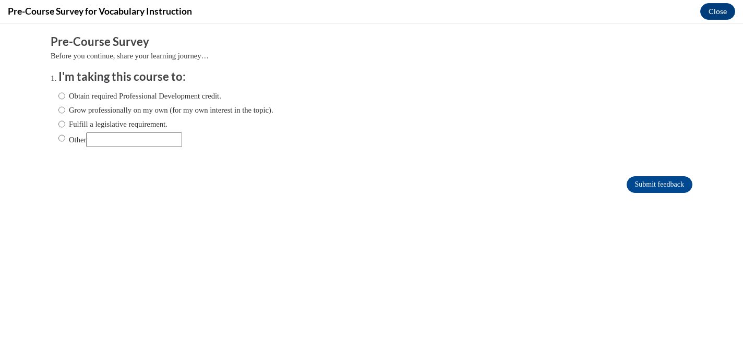
scroll to position [0, 0]
click at [62, 123] on input "Fulfill a legislative requirement." at bounding box center [61, 123] width 7 height 11
radio input "true"
click at [650, 184] on input "Submit feedback" at bounding box center [660, 184] width 66 height 17
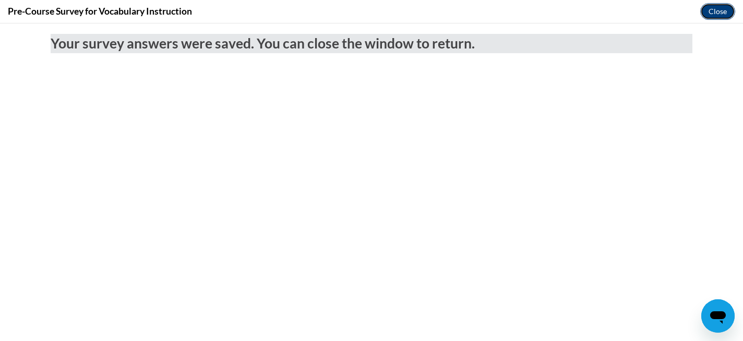
click at [720, 14] on button "Close" at bounding box center [718, 11] width 35 height 17
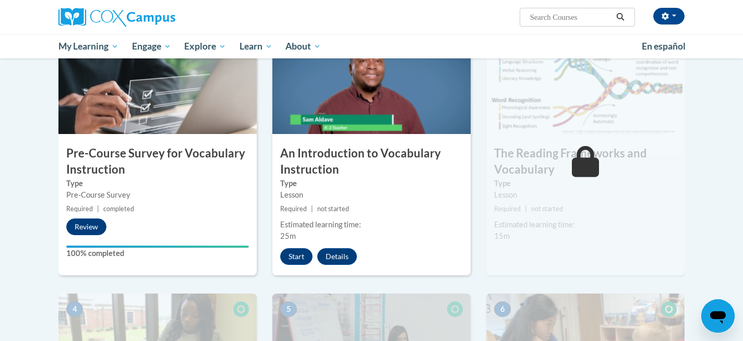
scroll to position [249, 0]
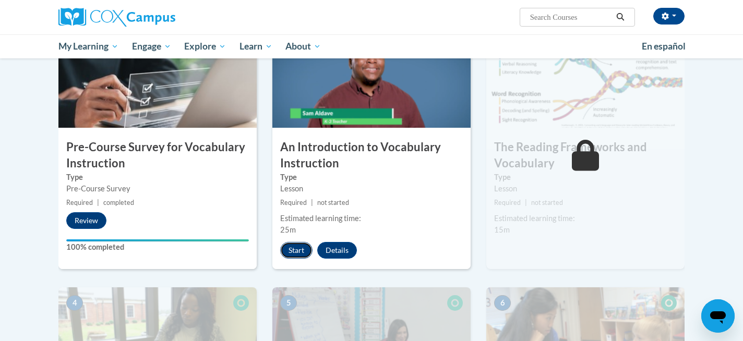
click at [300, 251] on button "Start" at bounding box center [296, 250] width 32 height 17
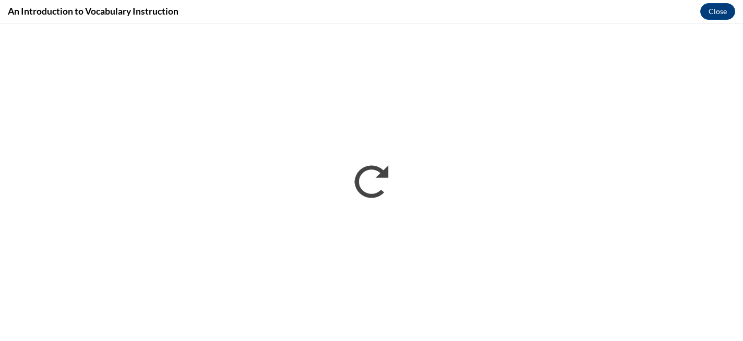
scroll to position [0, 0]
